Goal: Find specific page/section: Find specific page/section

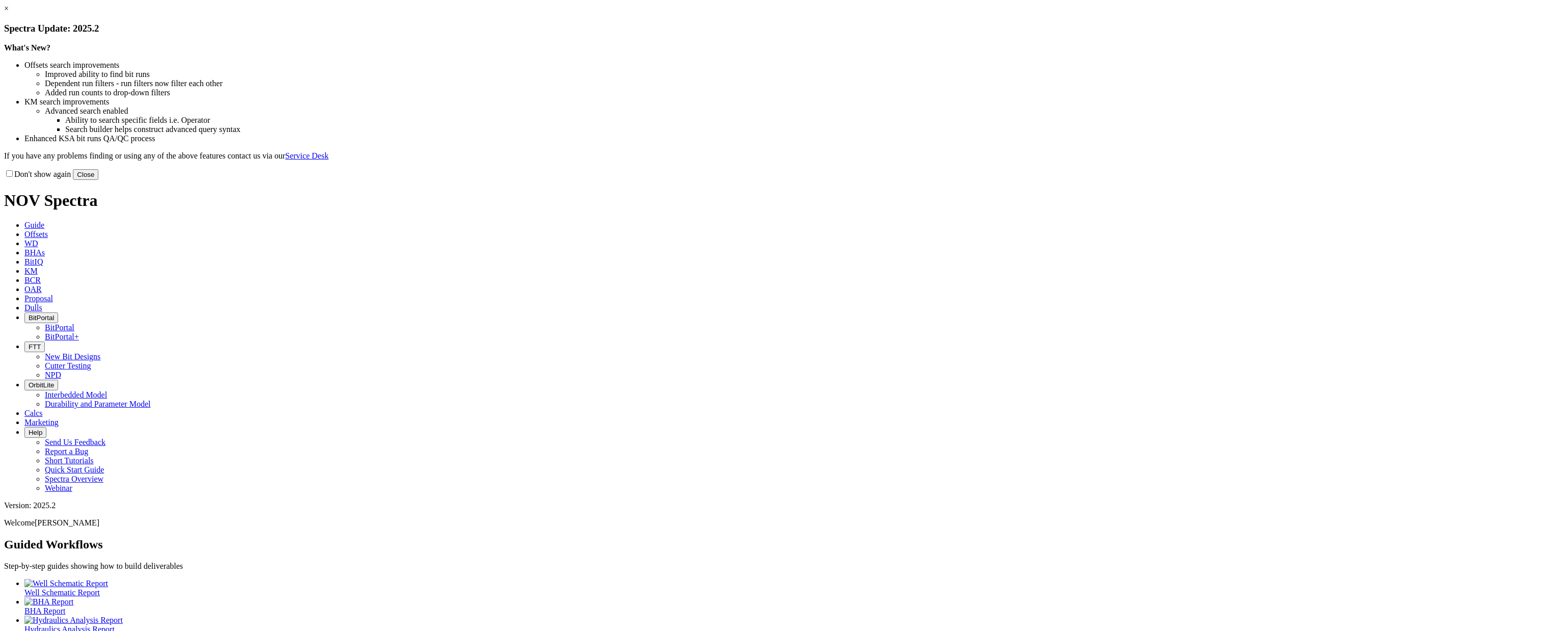
click at [9, 13] on link "×" at bounding box center [7, 9] width 5 height 9
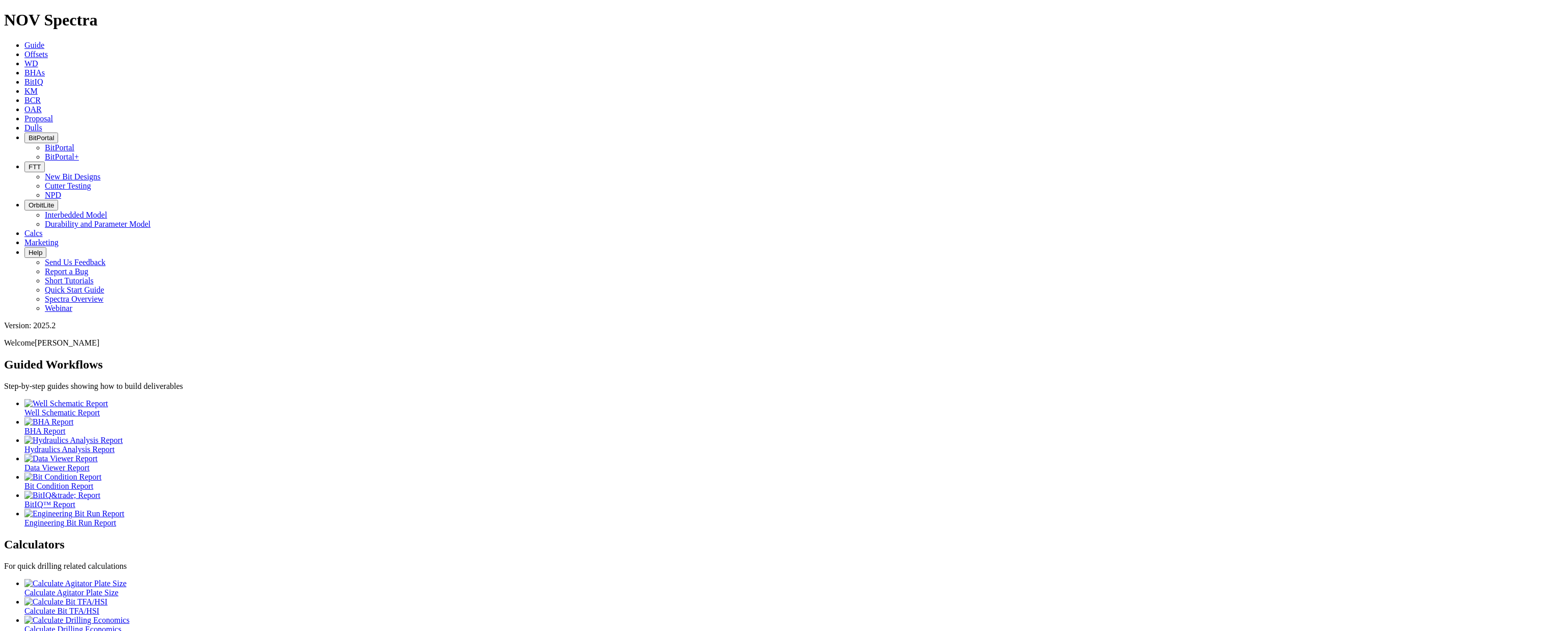
click at [54, 134] on span "BitPortal" at bounding box center [41, 138] width 26 height 8
click at [74, 143] on link "BitPortal" at bounding box center [60, 147] width 30 height 9
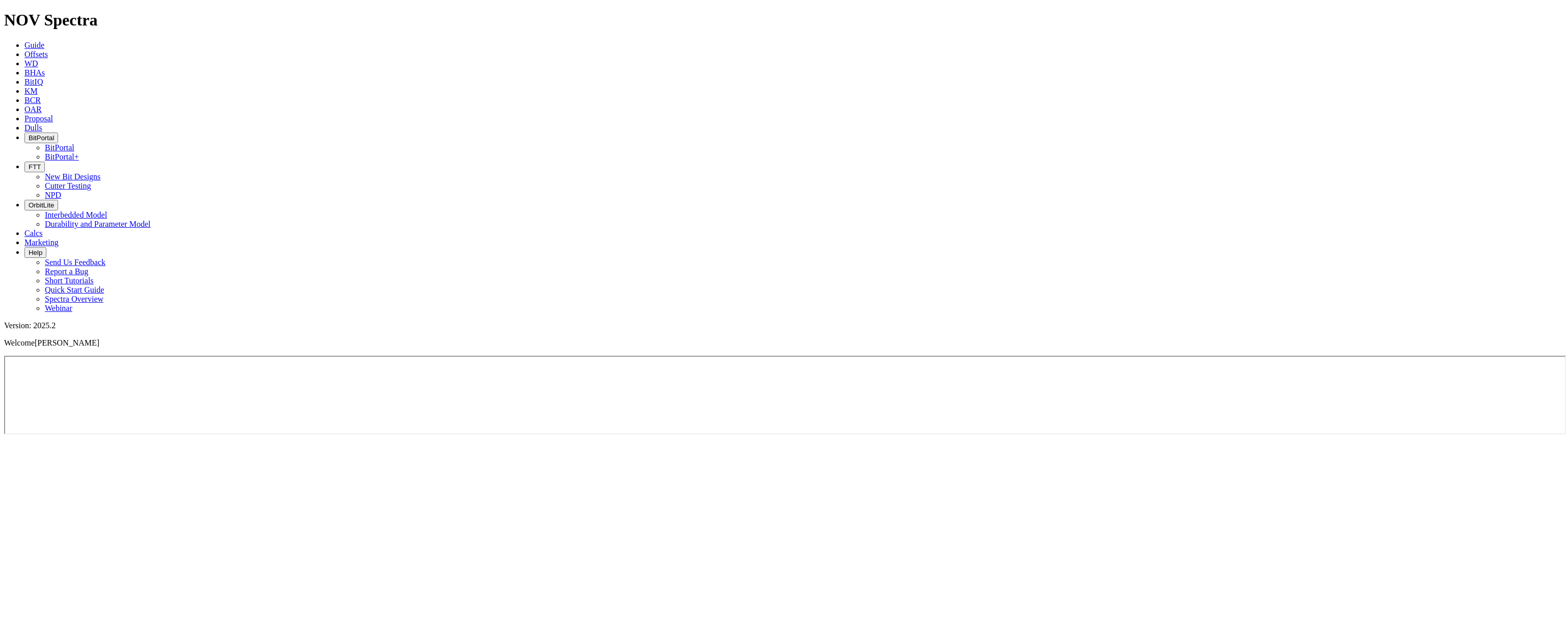
click at [48, 50] on span "Offsets" at bounding box center [36, 54] width 24 height 9
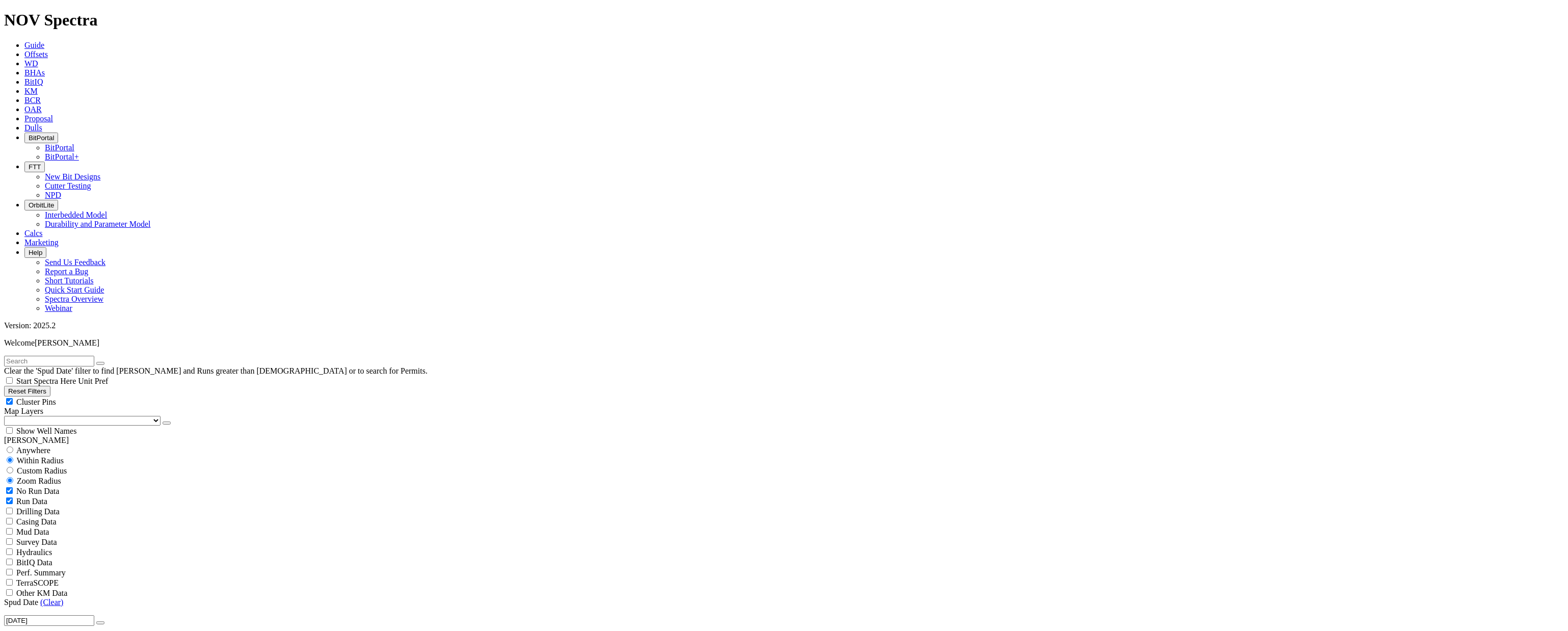
click at [44, 41] on span "Guide" at bounding box center [34, 45] width 20 height 9
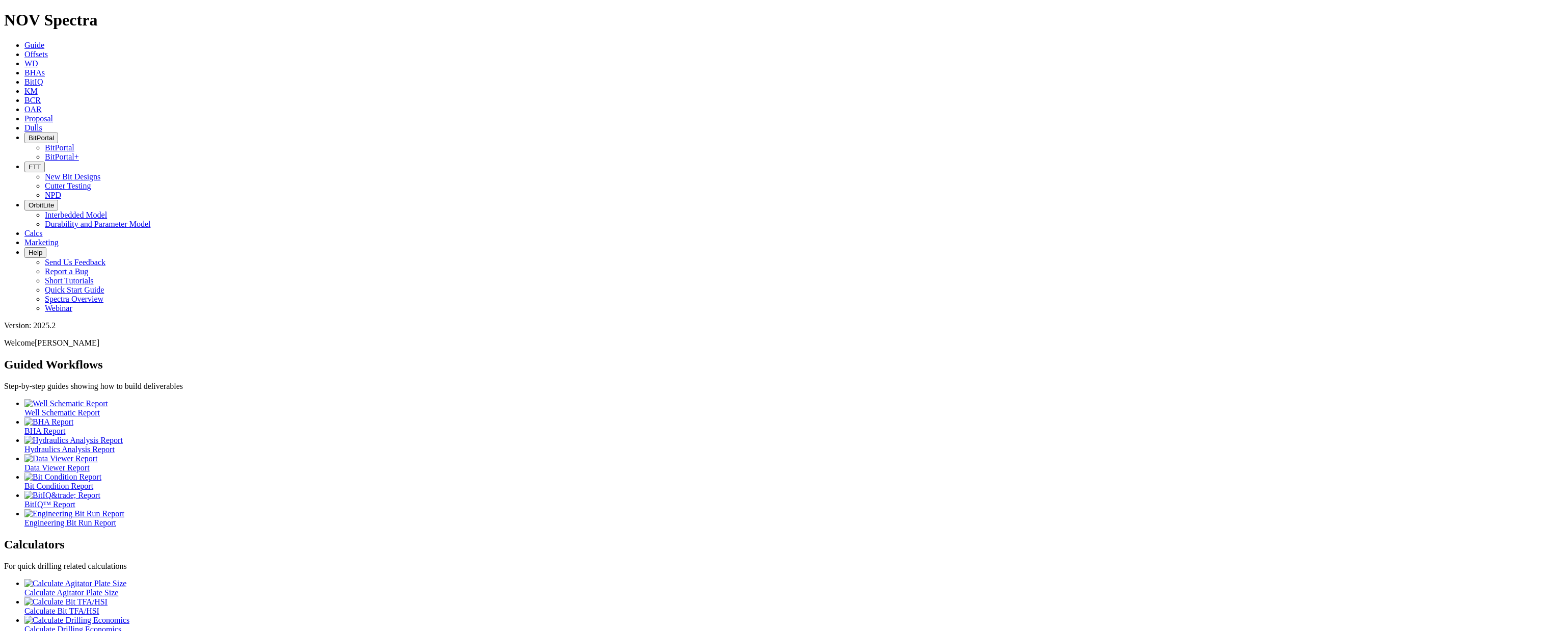
click at [54, 134] on span "BitPortal" at bounding box center [41, 138] width 26 height 8
click at [74, 143] on link "BitPortal" at bounding box center [60, 147] width 30 height 9
